Goal: Find specific fact: Find specific fact

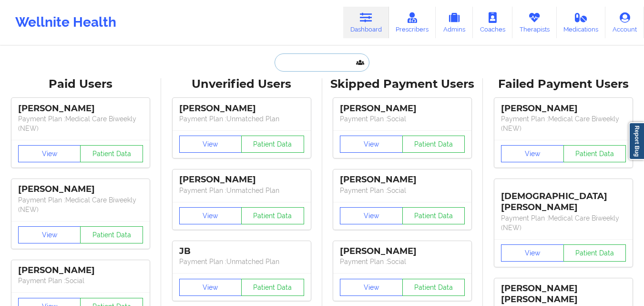
click at [315, 67] on input "text" at bounding box center [322, 62] width 94 height 18
paste input "[PERSON_NAME]"
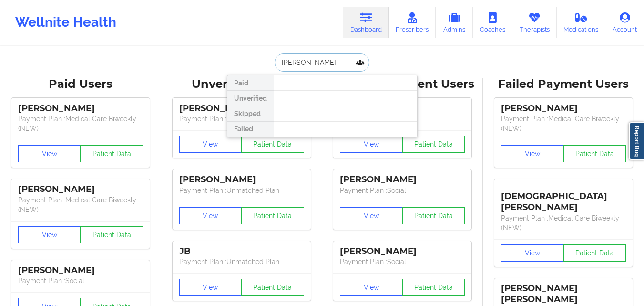
type input "[PERSON_NAME]"
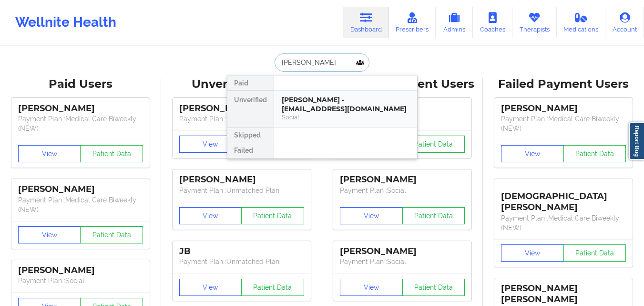
click at [327, 107] on div "[PERSON_NAME] - [EMAIL_ADDRESS][DOMAIN_NAME]" at bounding box center [346, 104] width 128 height 18
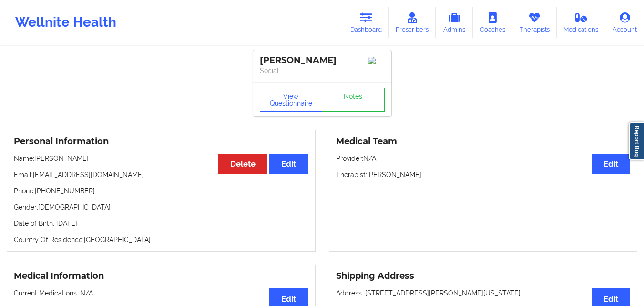
click at [282, 58] on div "[PERSON_NAME]" at bounding box center [322, 60] width 125 height 11
copy div "[PERSON_NAME]"
